Goal: Obtain resource: Download file/media

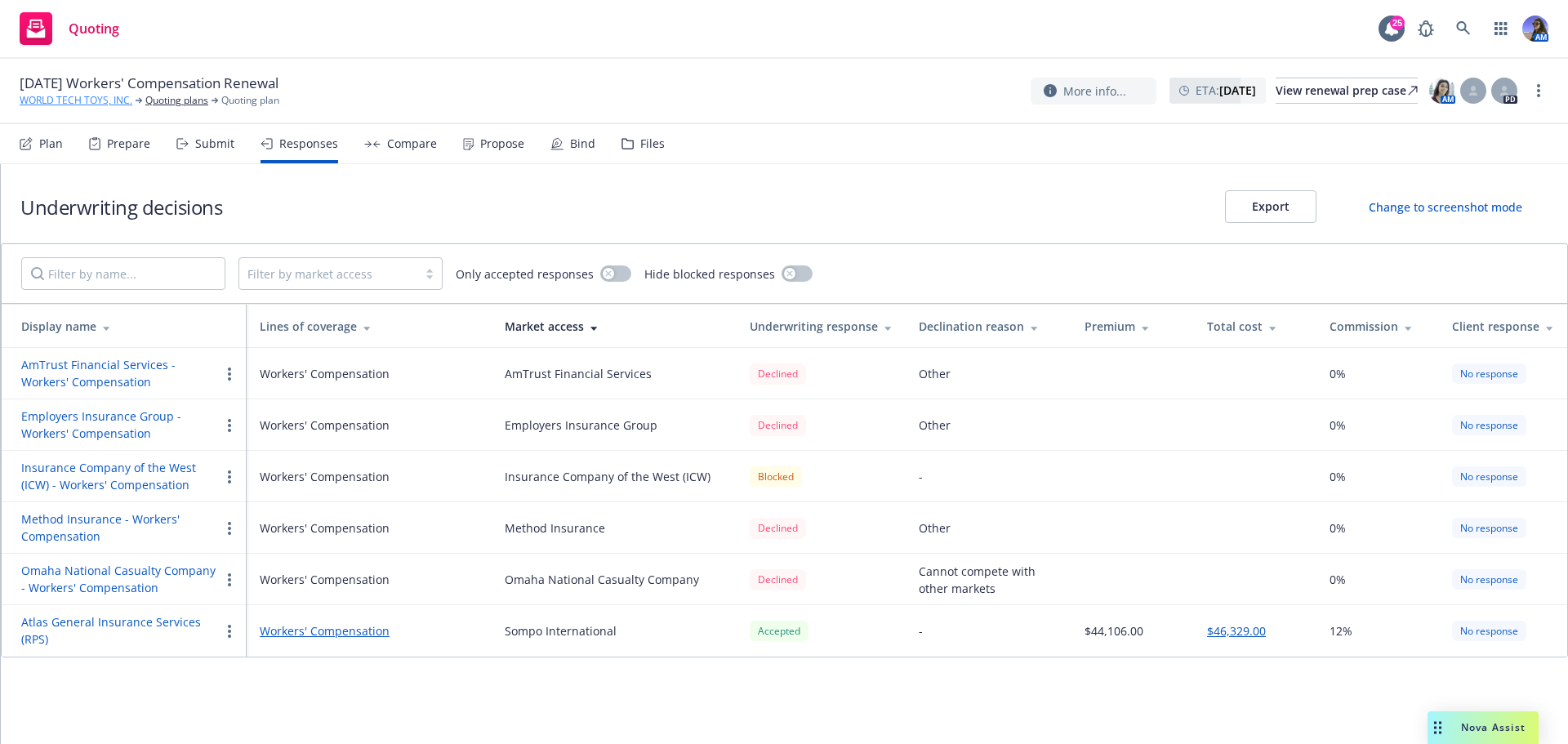
click at [91, 106] on link "WORLD TECH TOYS, INC." at bounding box center [75, 100] width 113 height 15
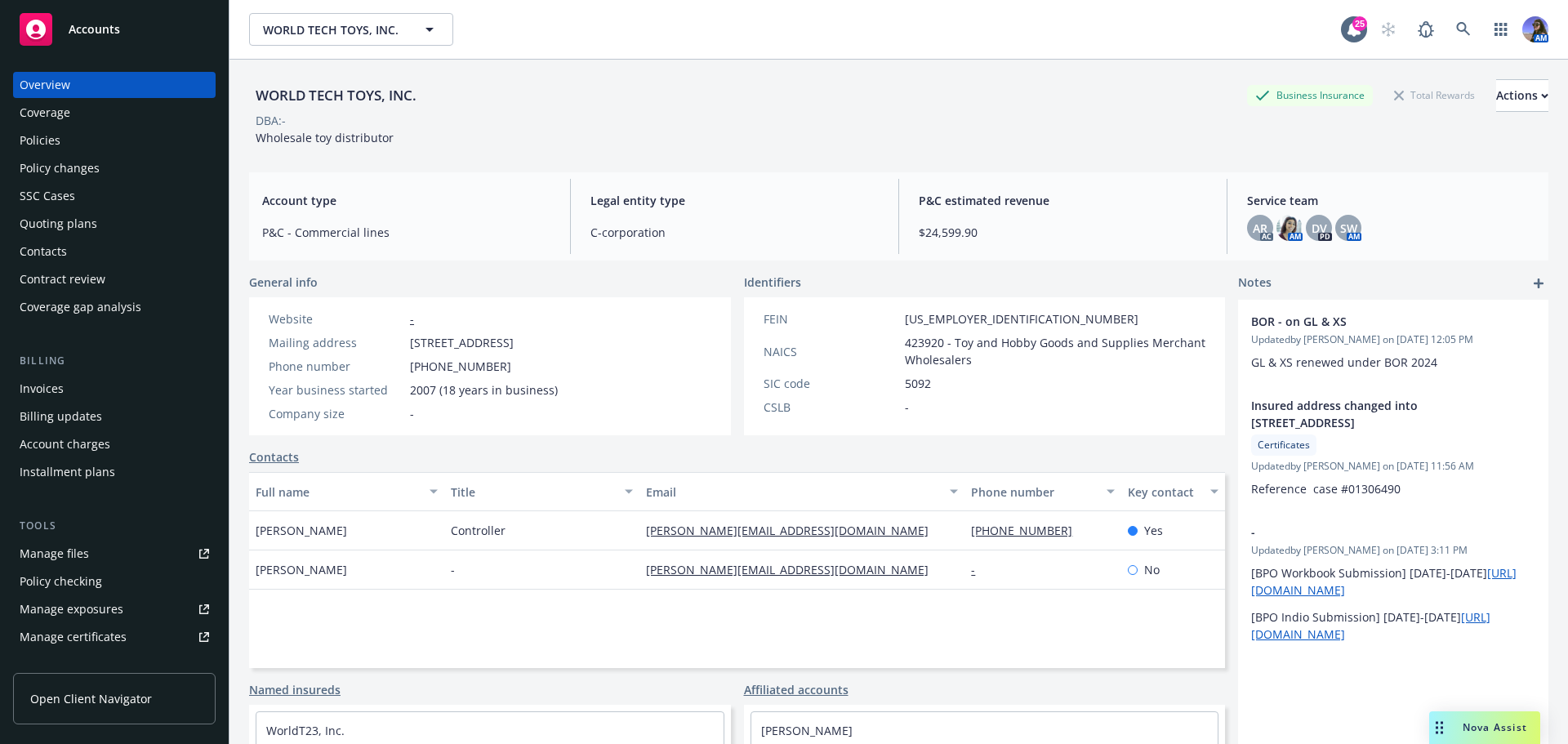
click at [85, 135] on div "Policies" at bounding box center [114, 140] width 190 height 26
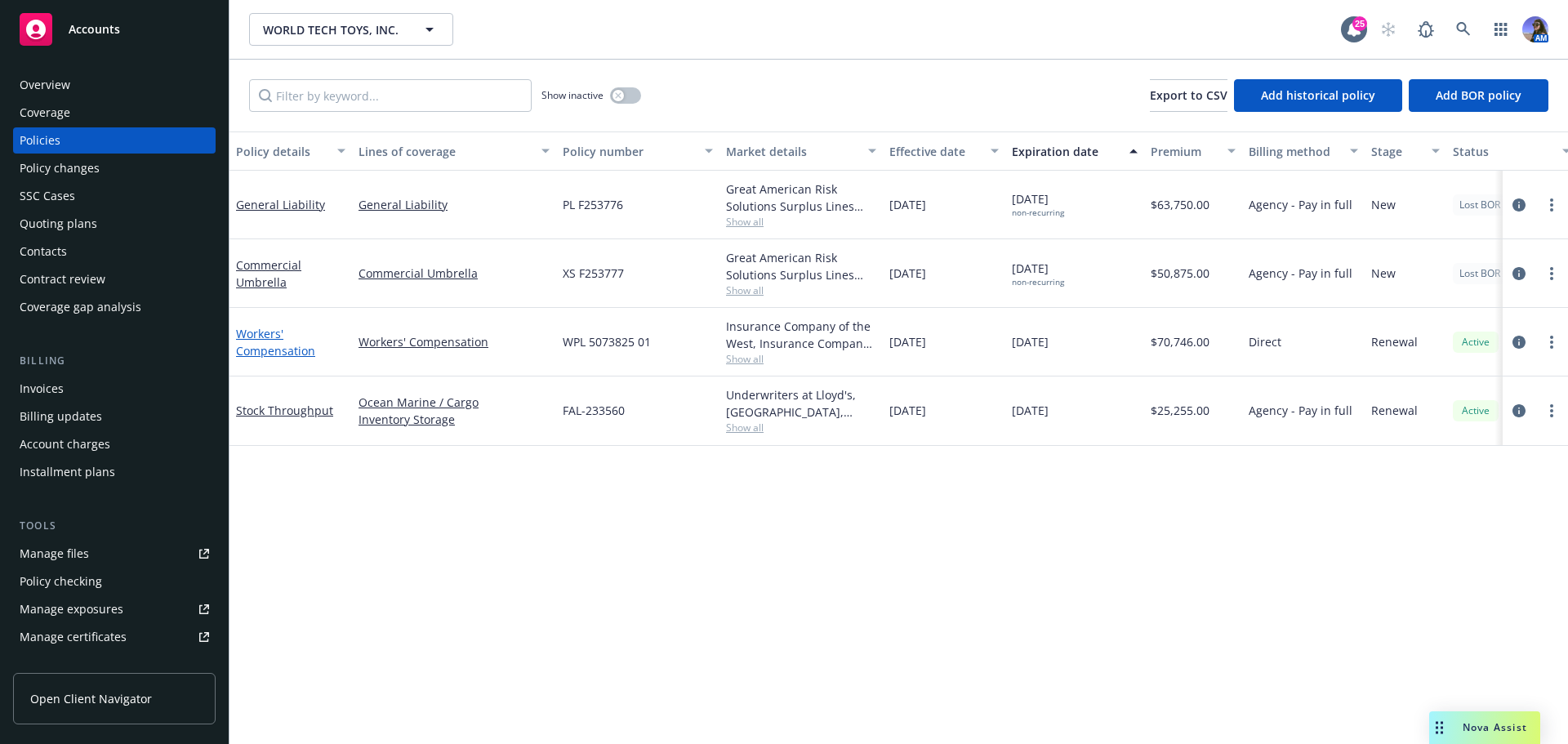
click at [268, 339] on link "Workers' Compensation" at bounding box center [275, 342] width 79 height 33
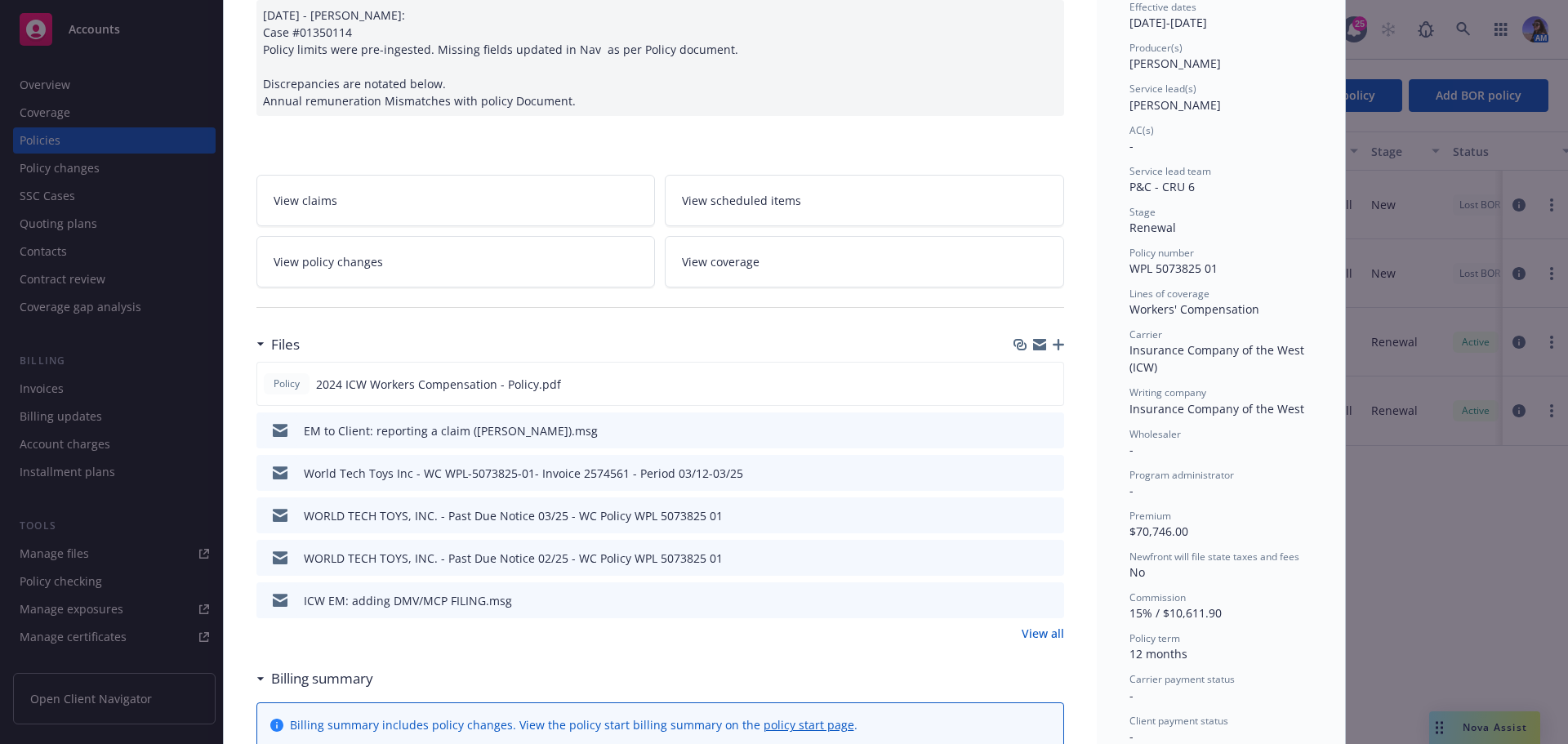
scroll to position [231, 0]
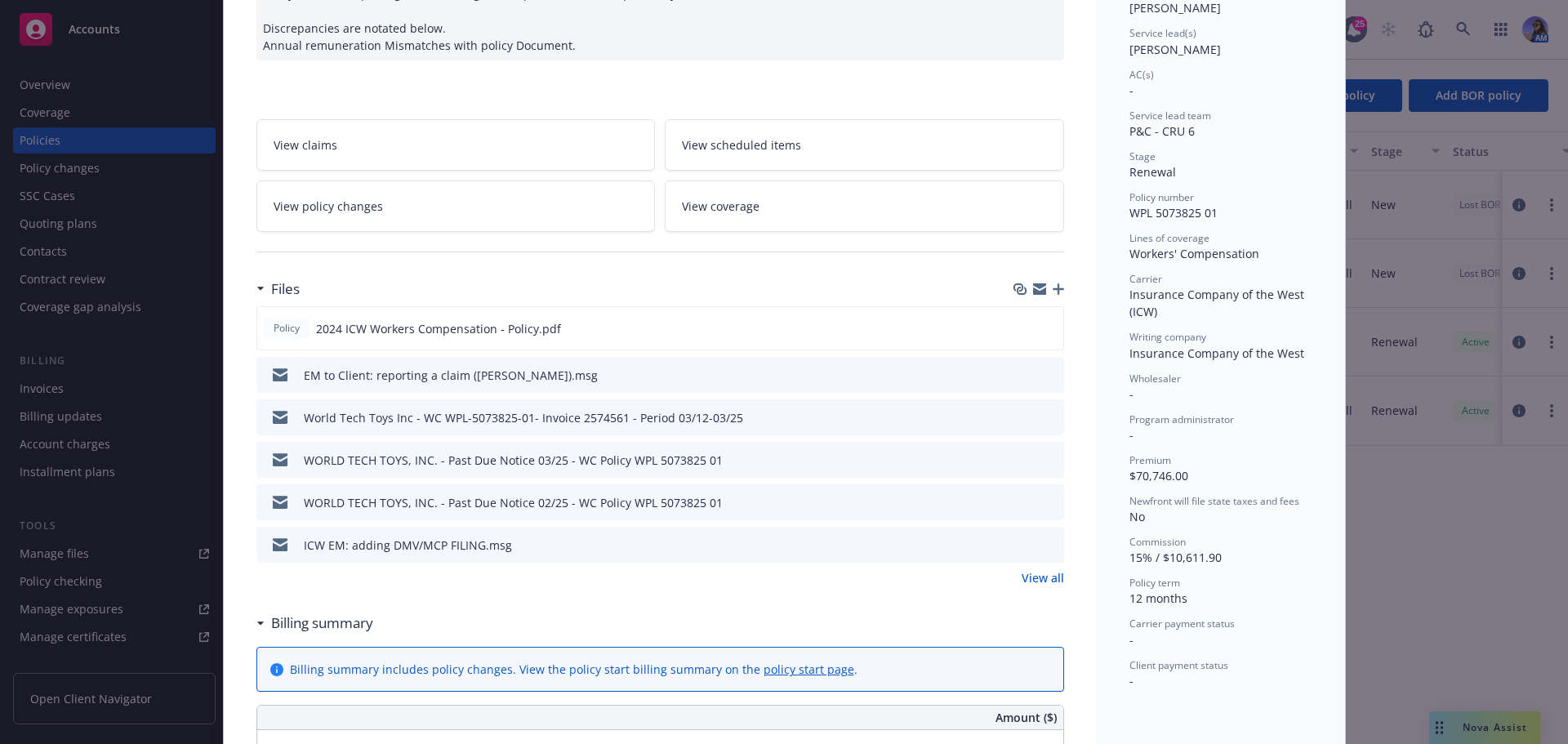
click at [1041, 587] on link "View all" at bounding box center [1043, 578] width 43 height 18
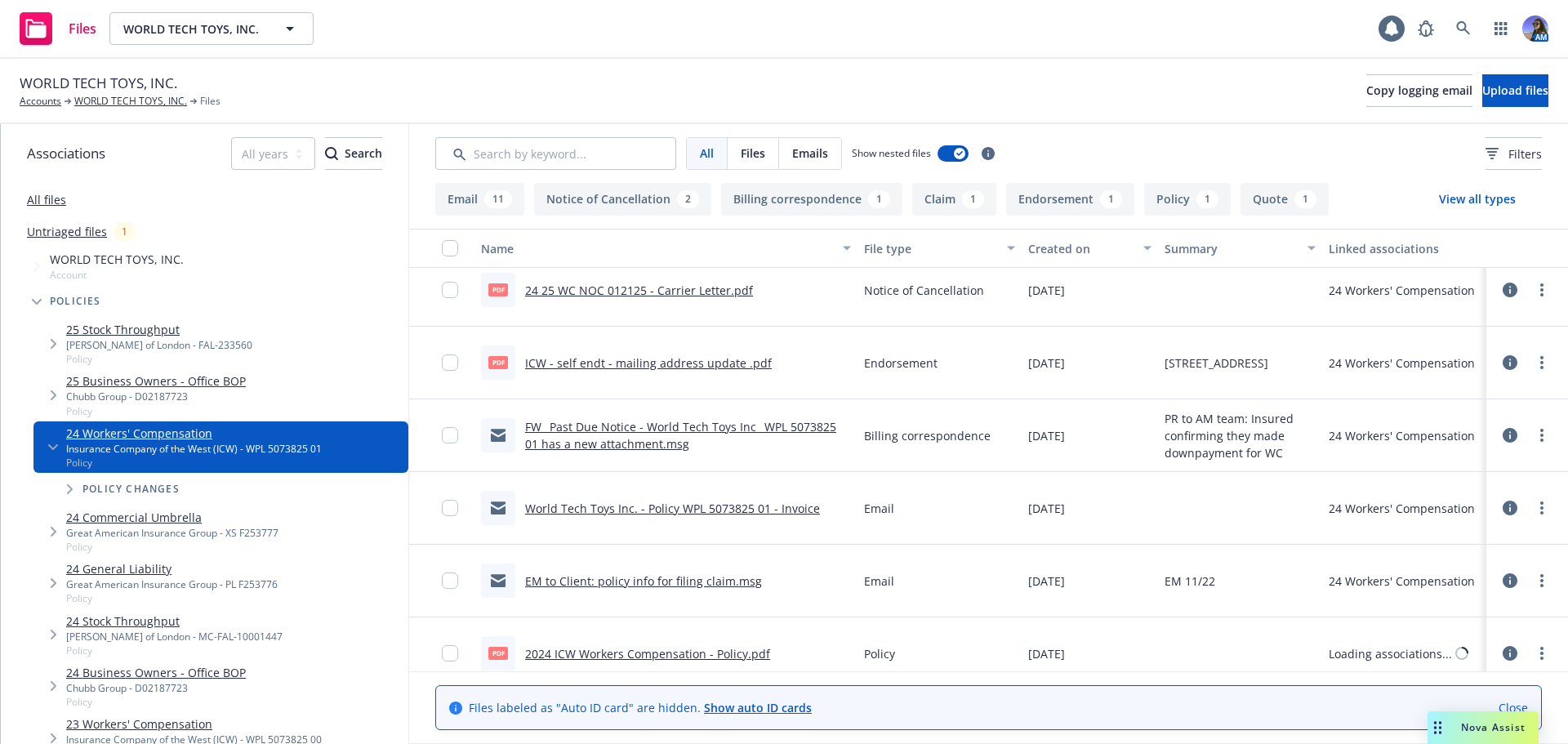
scroll to position [968, 0]
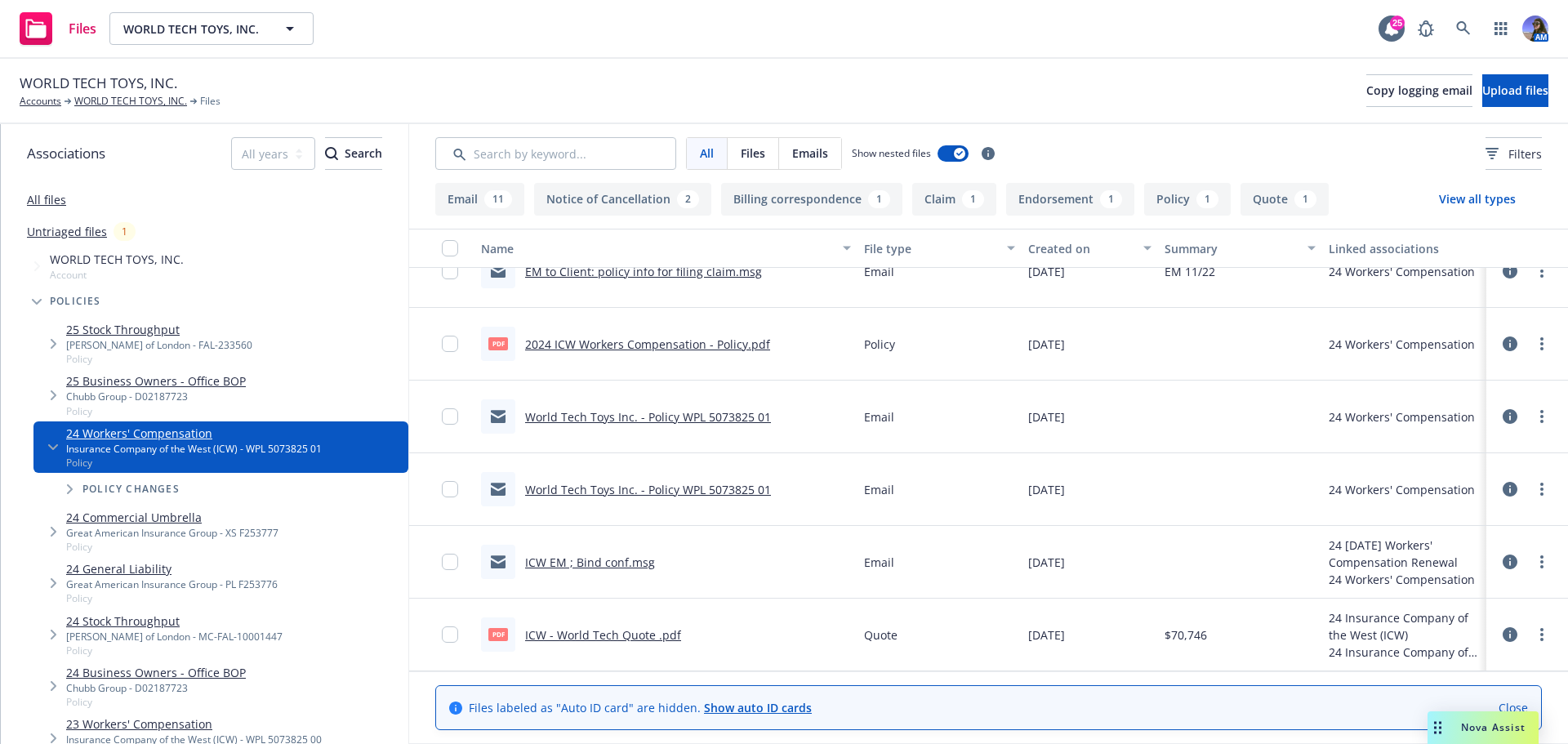
click at [571, 640] on link "ICW - World Tech Quote .pdf" at bounding box center [603, 635] width 156 height 16
